Goal: Task Accomplishment & Management: Manage account settings

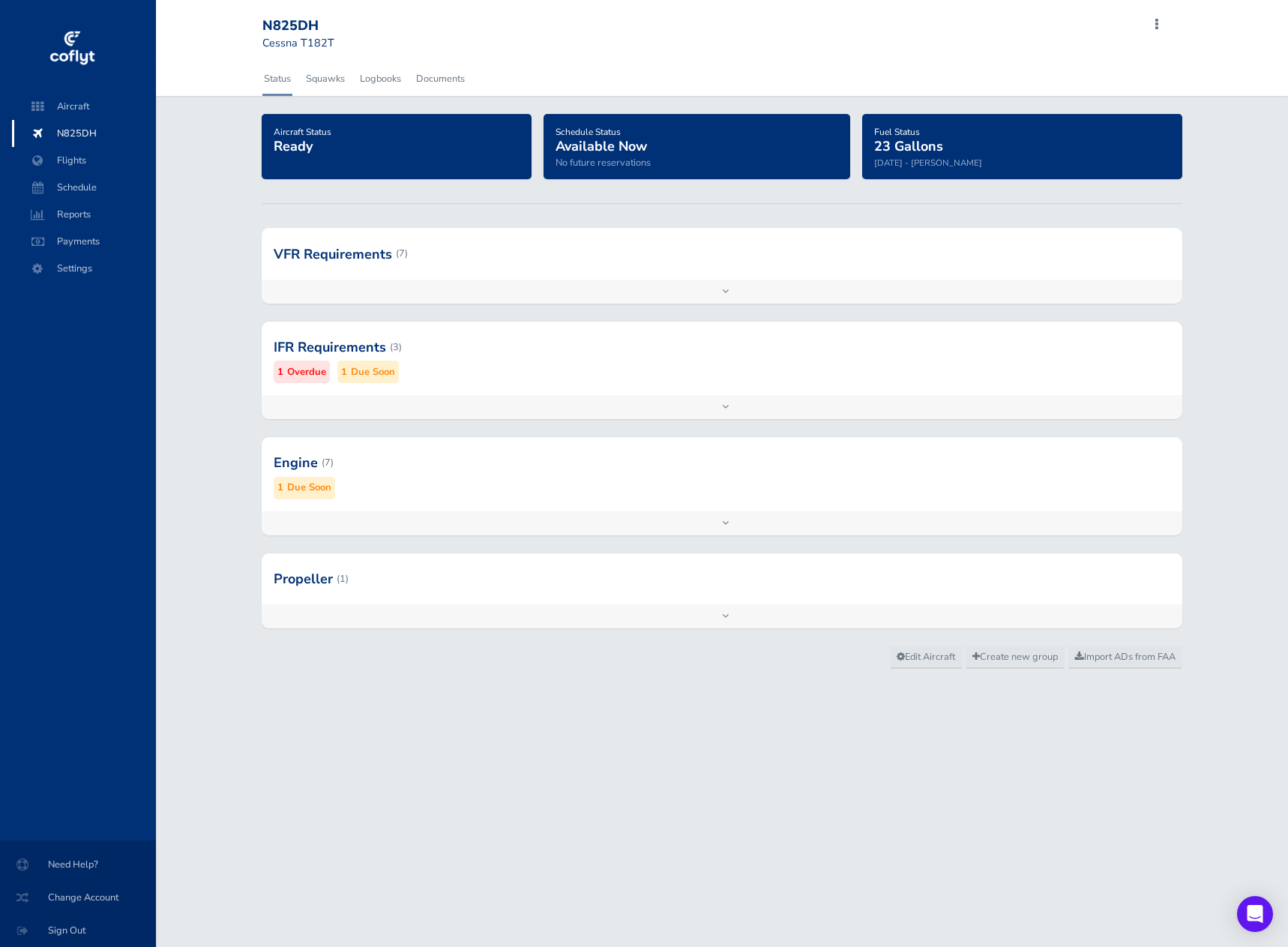
click at [729, 408] on div "Add inspection Edit" at bounding box center [722, 407] width 921 height 24
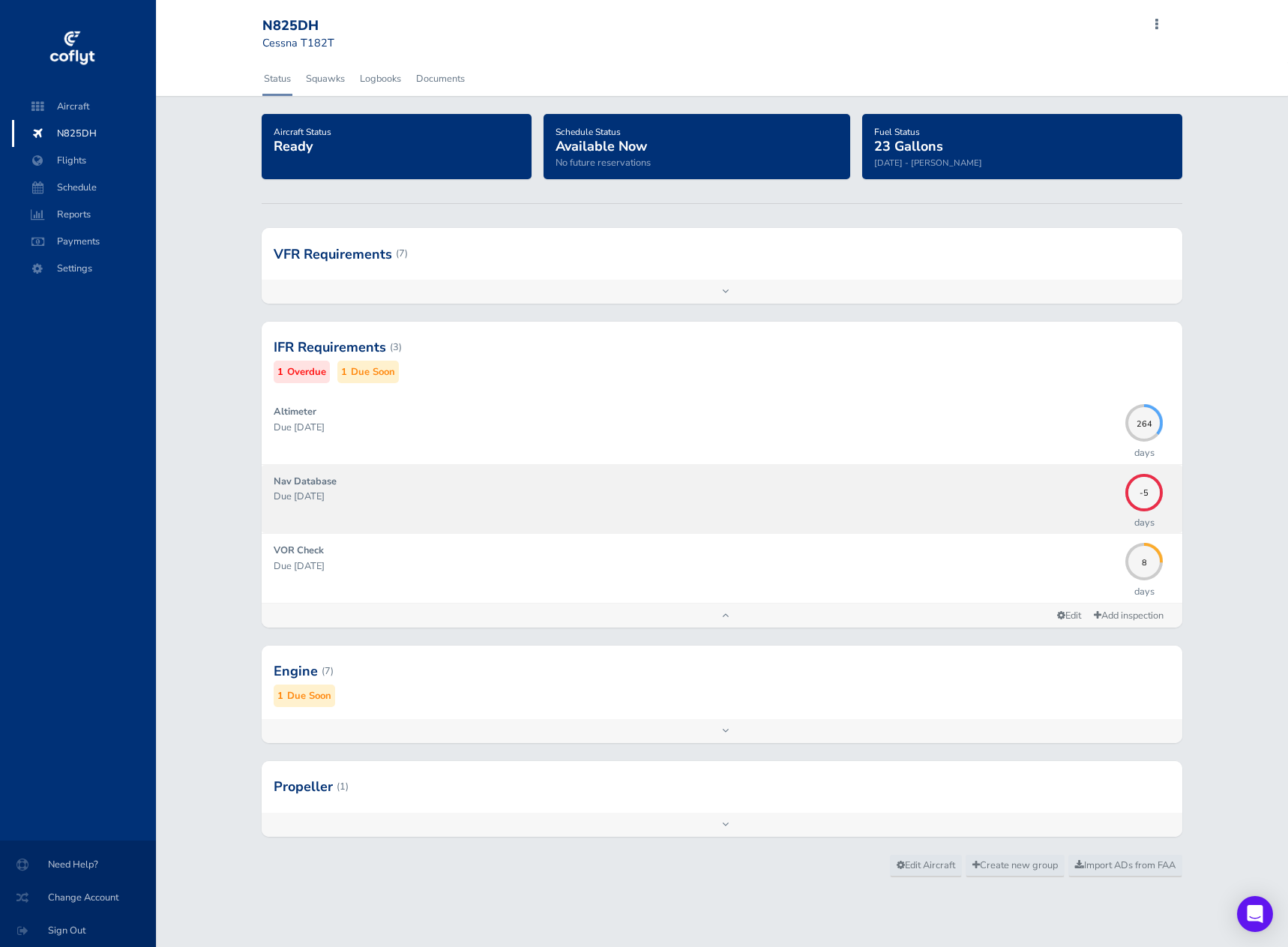
click at [491, 500] on p "Due 08/04/2025" at bounding box center [696, 497] width 845 height 15
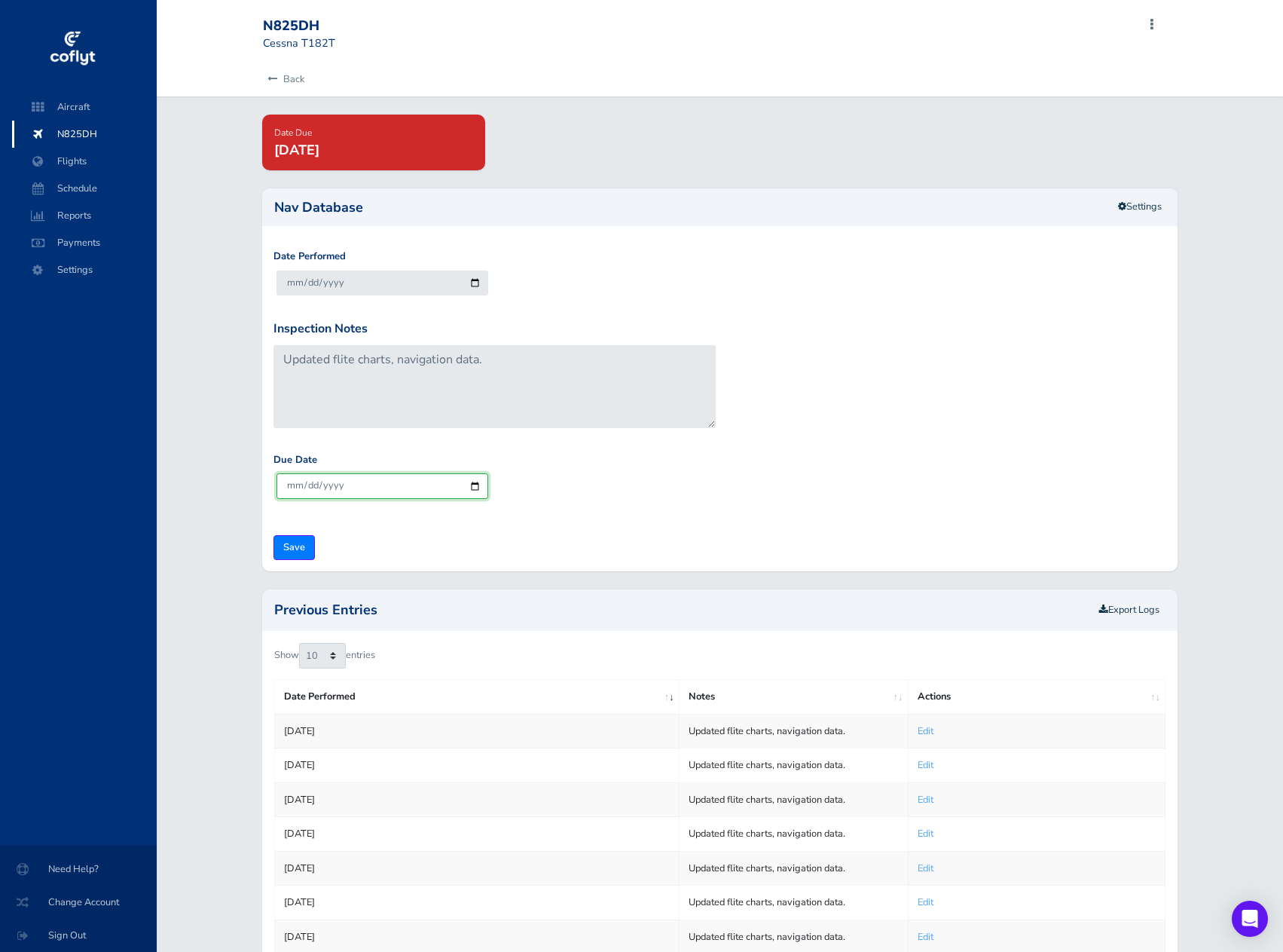
click at [473, 484] on input "2025-09-06" at bounding box center [383, 486] width 212 height 25
type input "2025-09-04"
click at [295, 551] on input "Save" at bounding box center [294, 547] width 42 height 25
type input "Update Inspection"
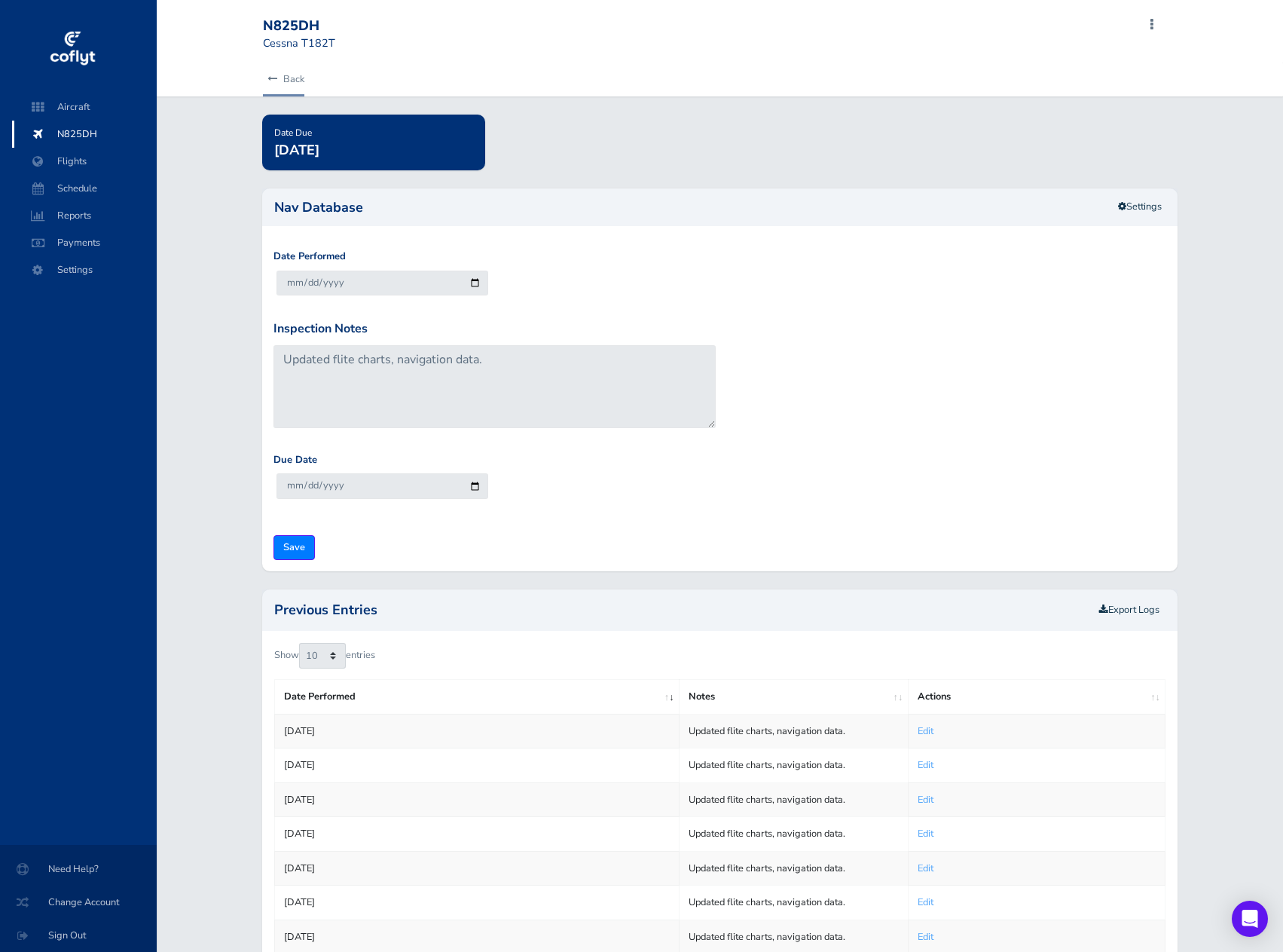
click at [276, 79] on icon at bounding box center [272, 79] width 9 height 9
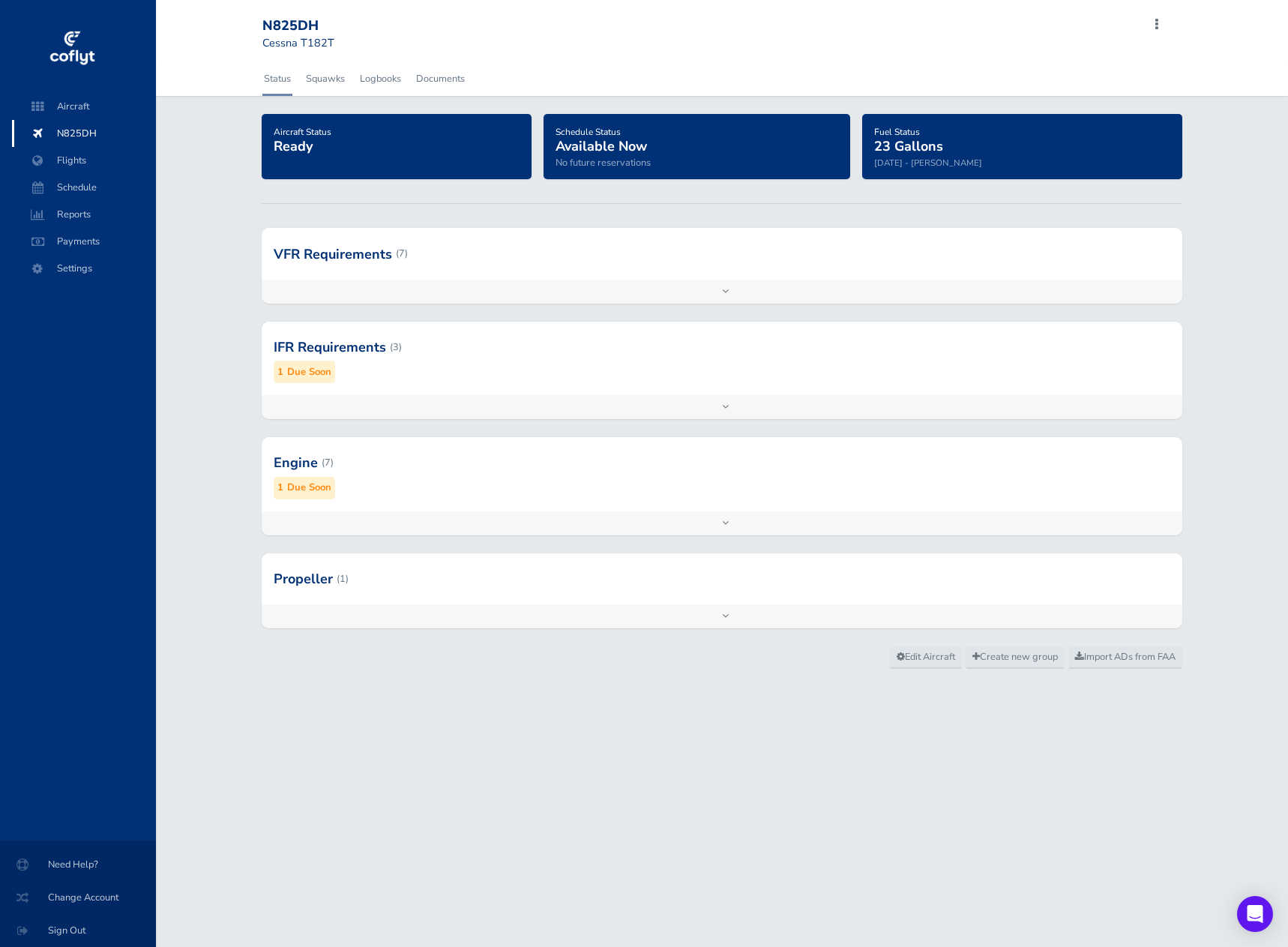
click at [727, 406] on div "Add inspection Edit" at bounding box center [722, 407] width 921 height 24
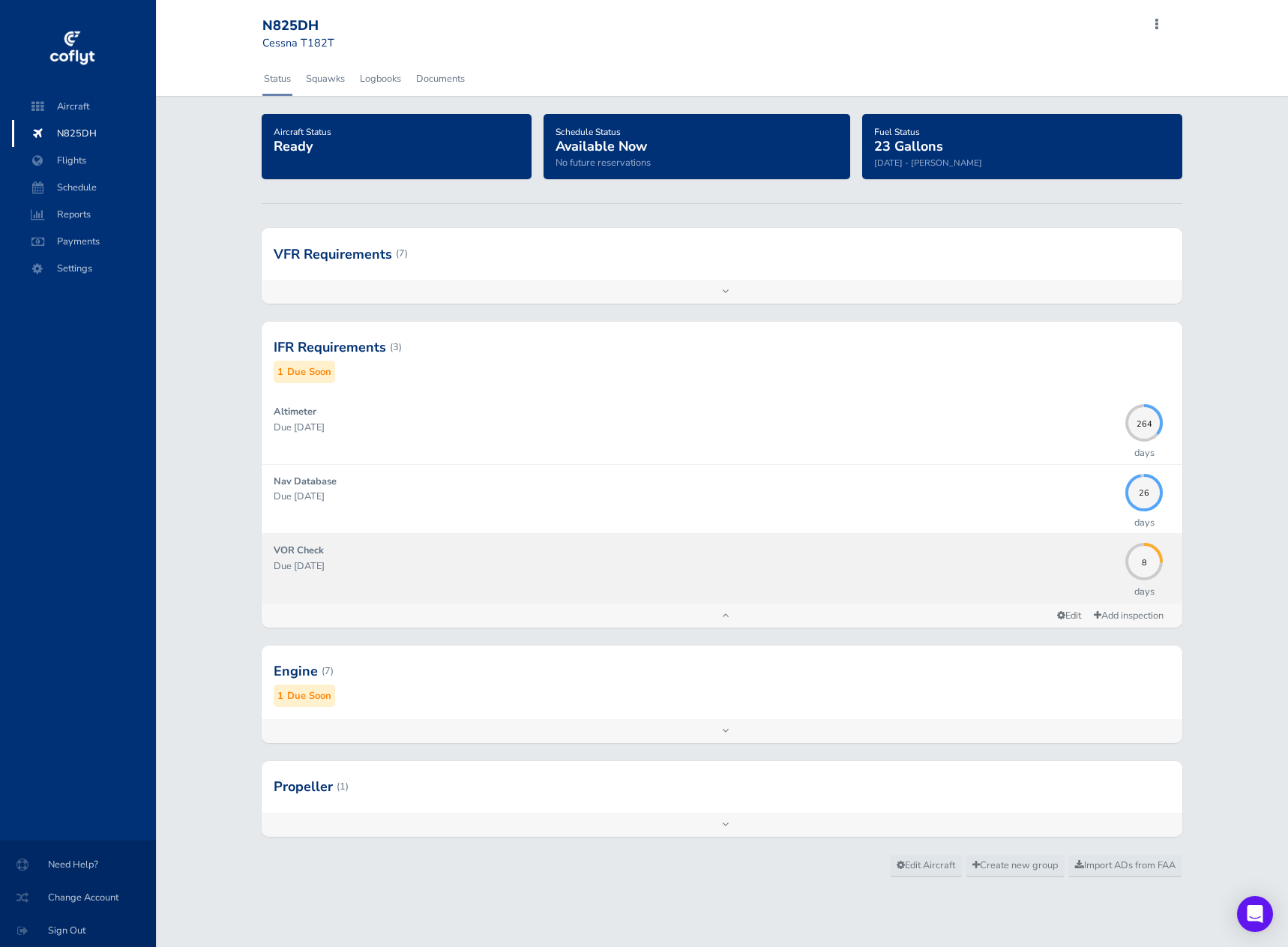
click at [726, 572] on p "Due [DATE]" at bounding box center [696, 566] width 845 height 15
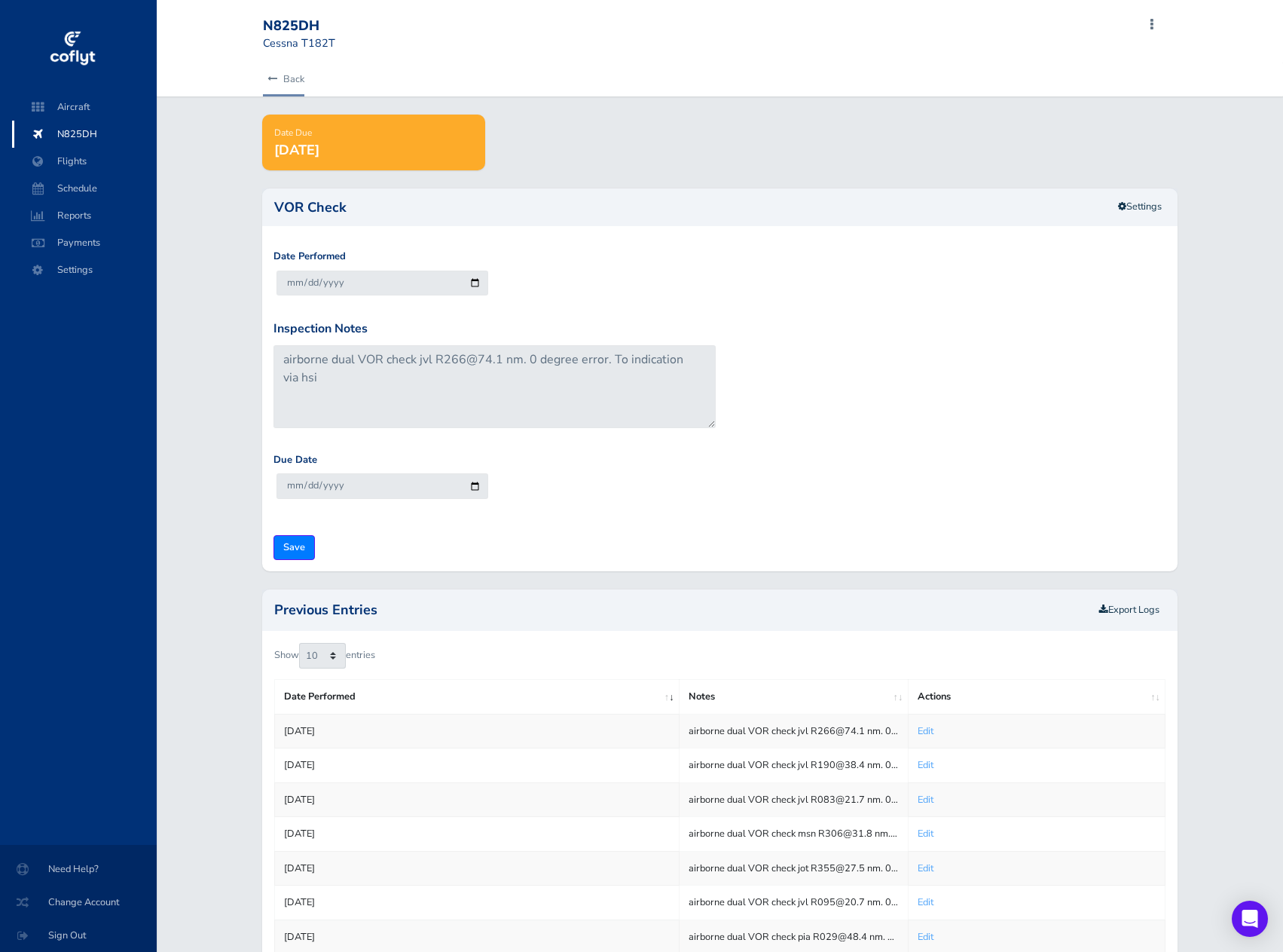
click at [291, 78] on link "Back" at bounding box center [284, 78] width 42 height 33
